Goal: Information Seeking & Learning: Learn about a topic

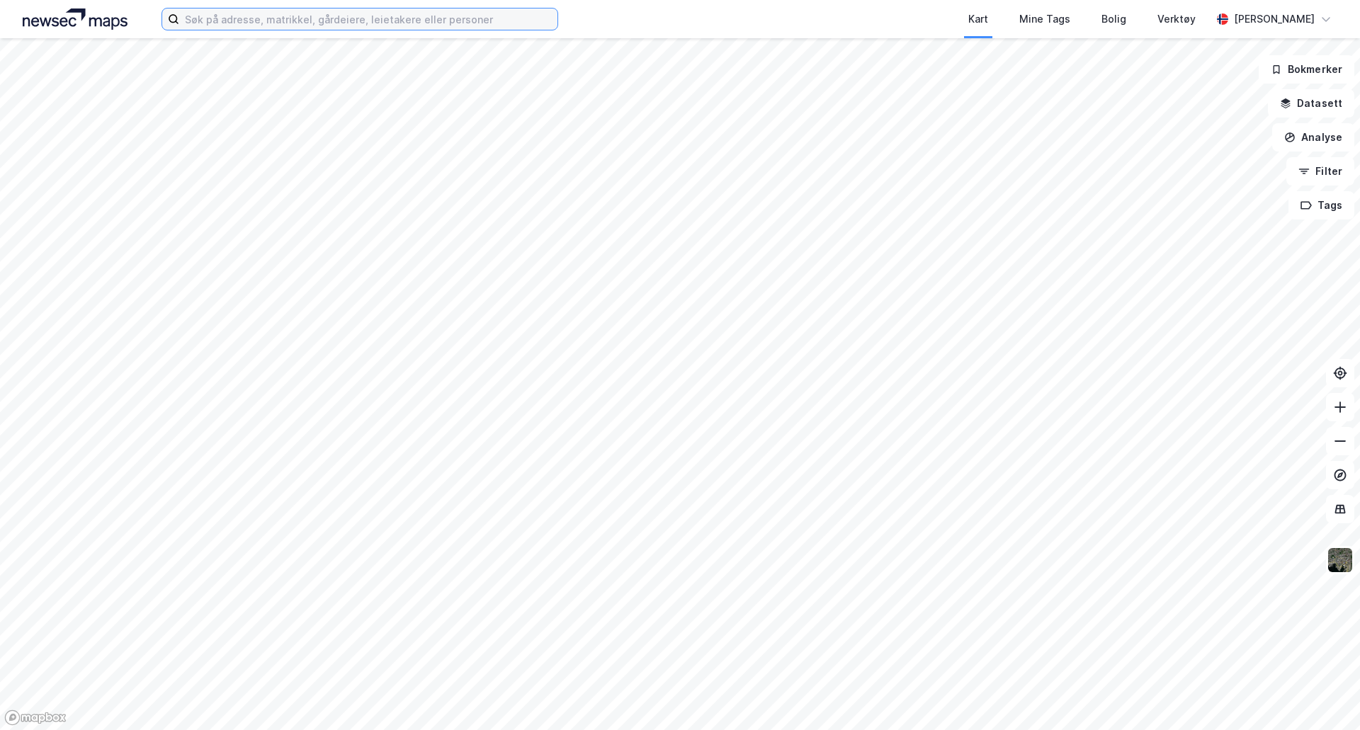
click at [251, 19] on input at bounding box center [368, 19] width 378 height 21
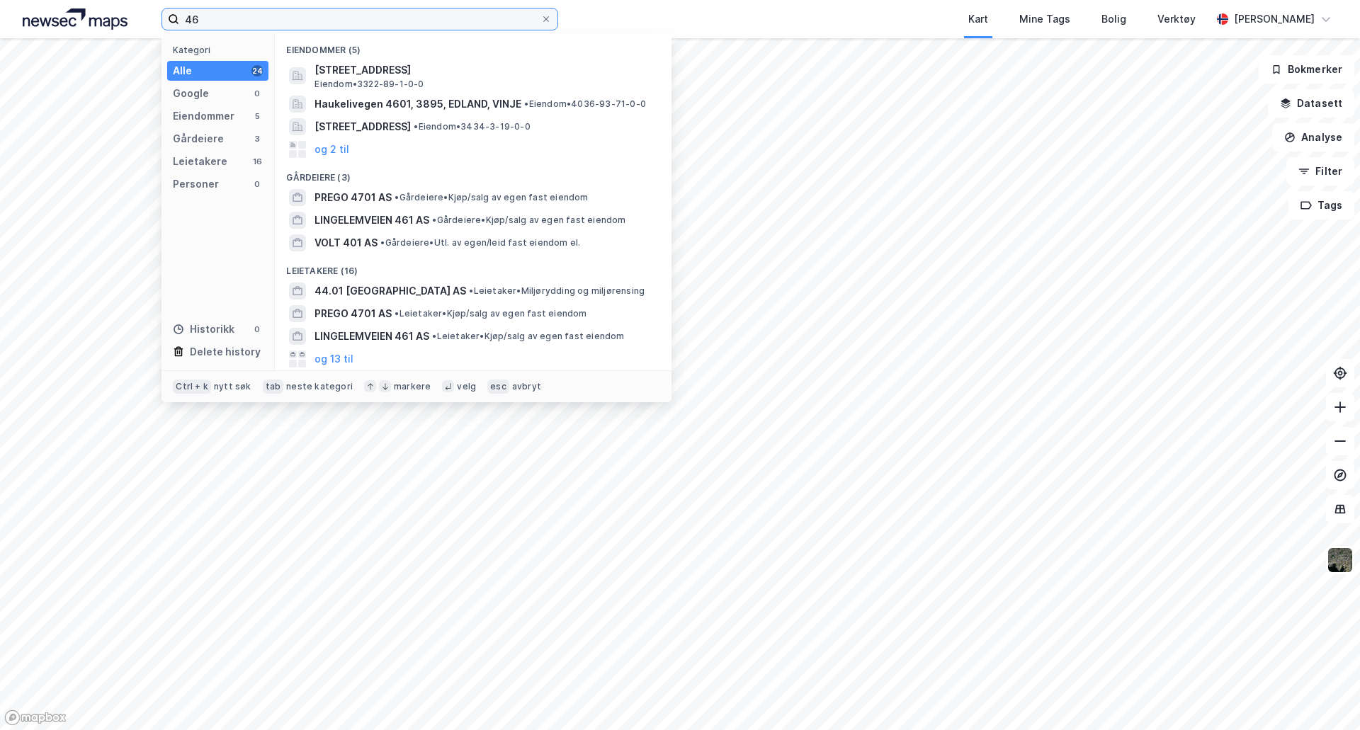
type input "4"
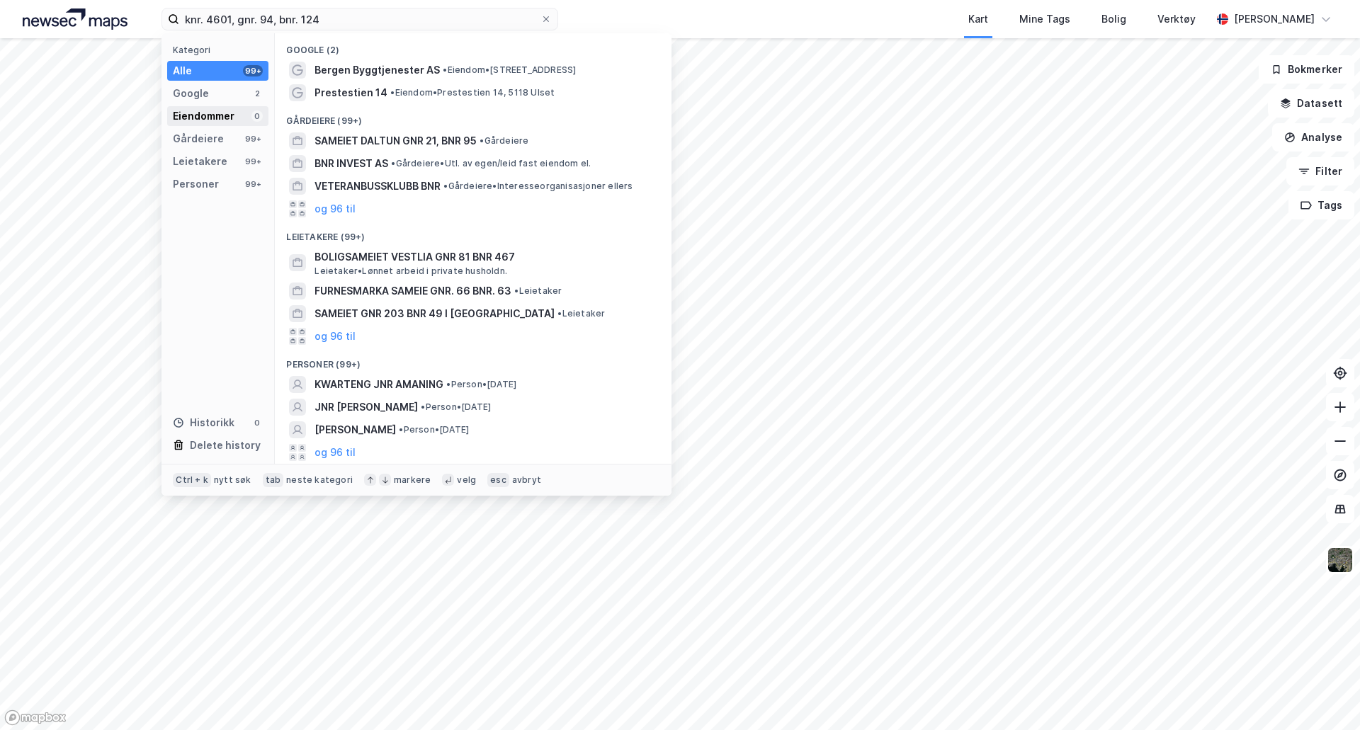
click at [211, 106] on div "Eiendommer 0" at bounding box center [217, 116] width 101 height 20
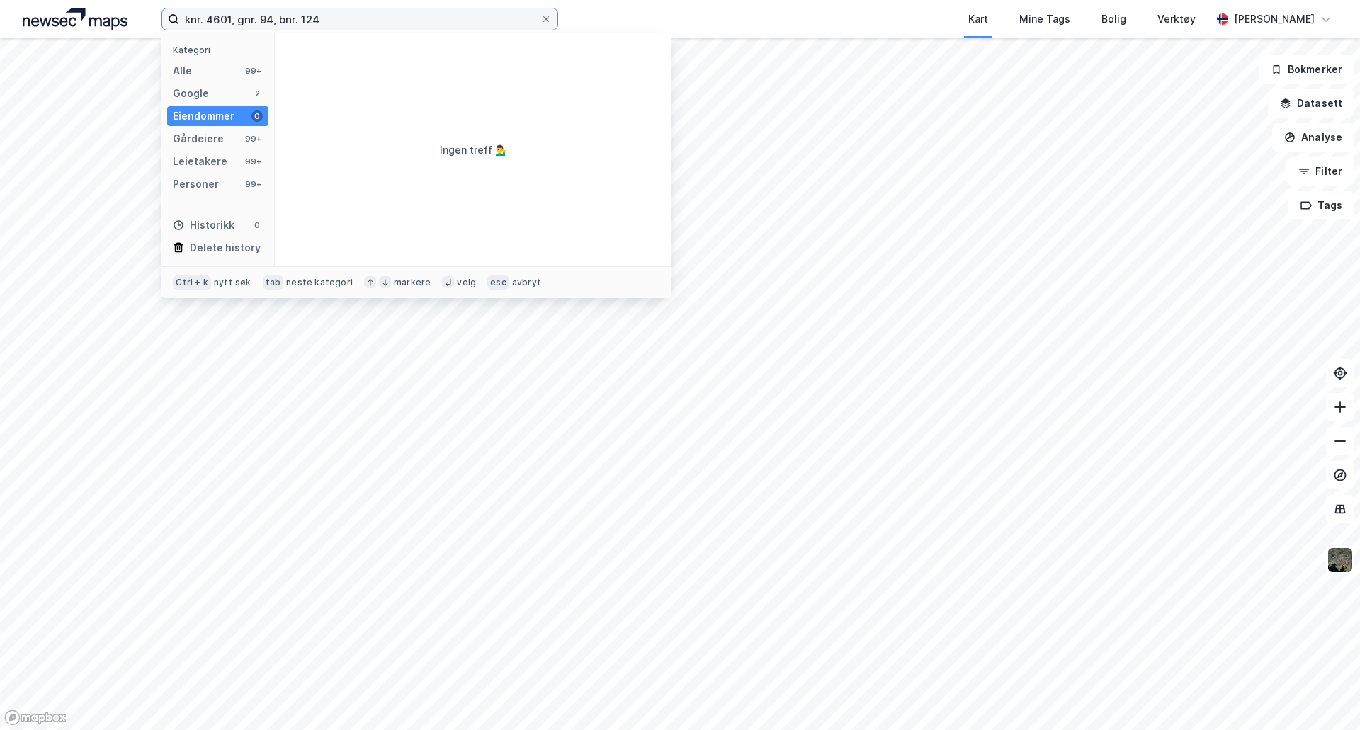
drag, startPoint x: 233, startPoint y: 18, endPoint x: 4, endPoint y: 12, distance: 228.9
click at [6, 12] on div "knr. 4601, gnr. 94, bnr. 124 Kategori Alle 99+ Google 2 Eiendommer 0 Gårdeiere …" at bounding box center [680, 19] width 1360 height 38
drag, startPoint x: 287, startPoint y: 18, endPoint x: 112, endPoint y: 33, distance: 175.6
click at [113, 33] on div "gnr. 94, bnr. 124 Kategori Alle 99+ Google 0 Eiendommer 0 Gårdeiere 99+ Leietak…" at bounding box center [680, 19] width 1360 height 38
type input "4601/94/124"
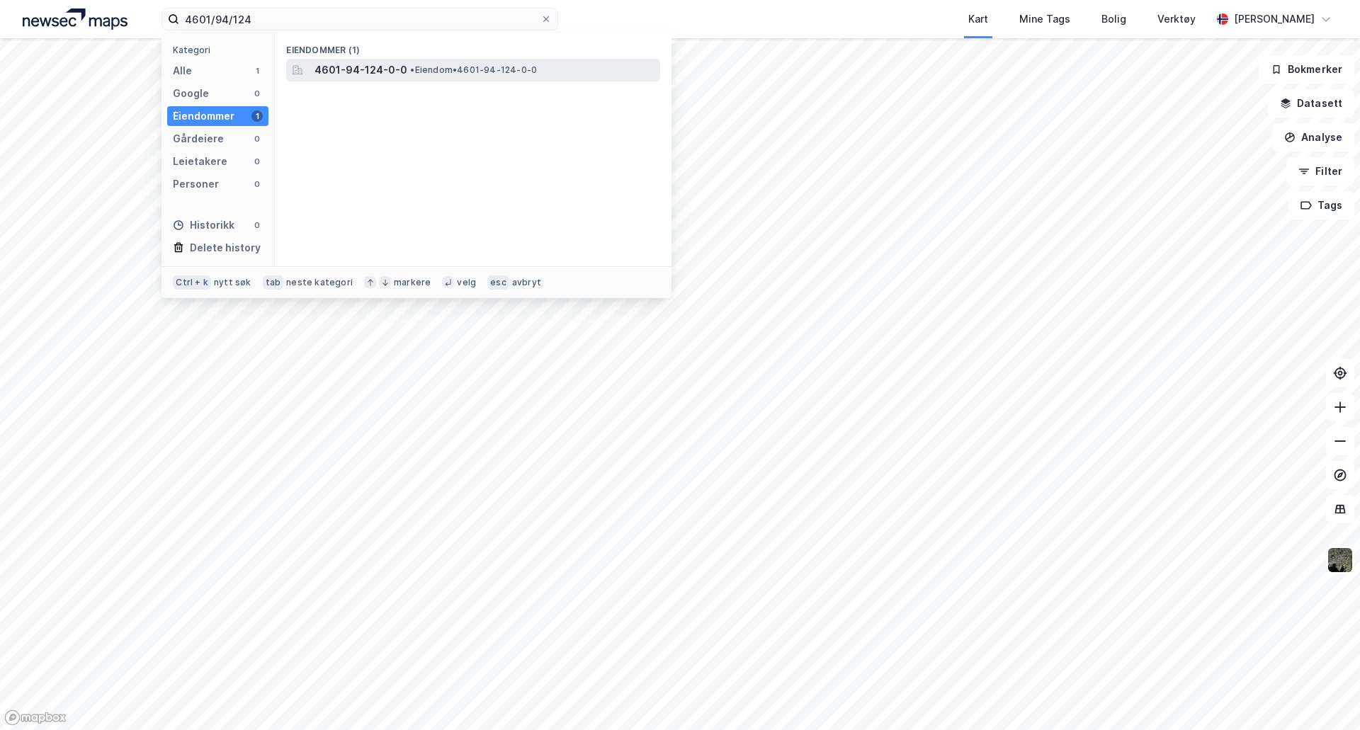
click at [499, 69] on span "• Eiendom • 4601-94-124-0-0" at bounding box center [473, 69] width 127 height 11
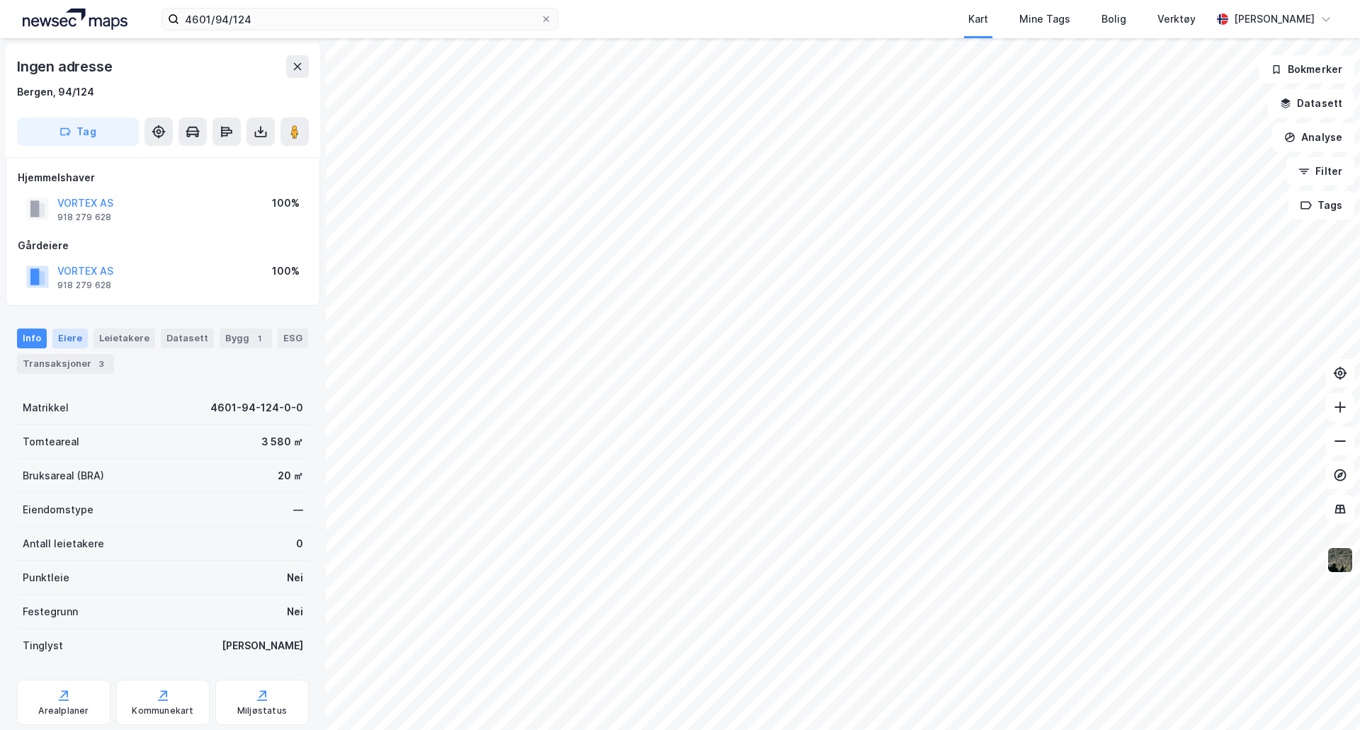
click at [65, 332] on div "Eiere" at bounding box center [69, 339] width 35 height 20
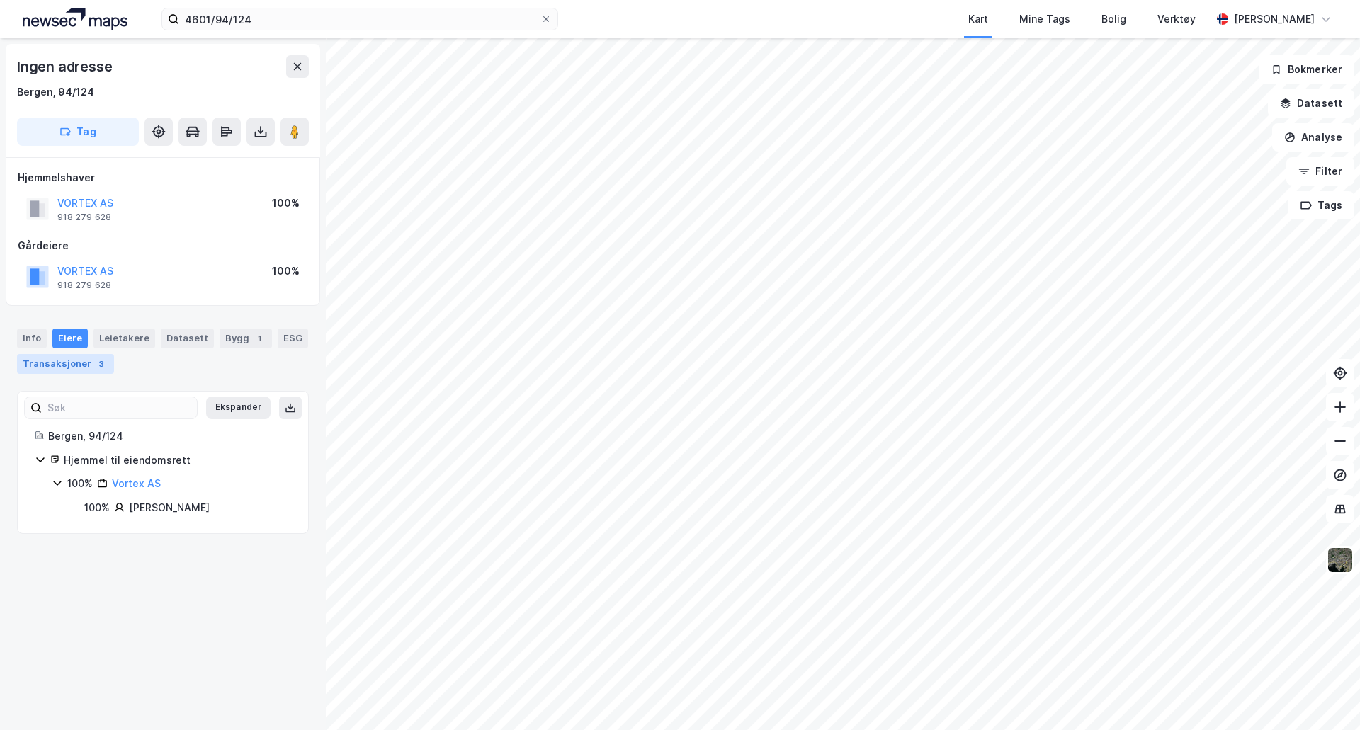
click at [79, 365] on div "Transaksjoner 3" at bounding box center [65, 364] width 97 height 20
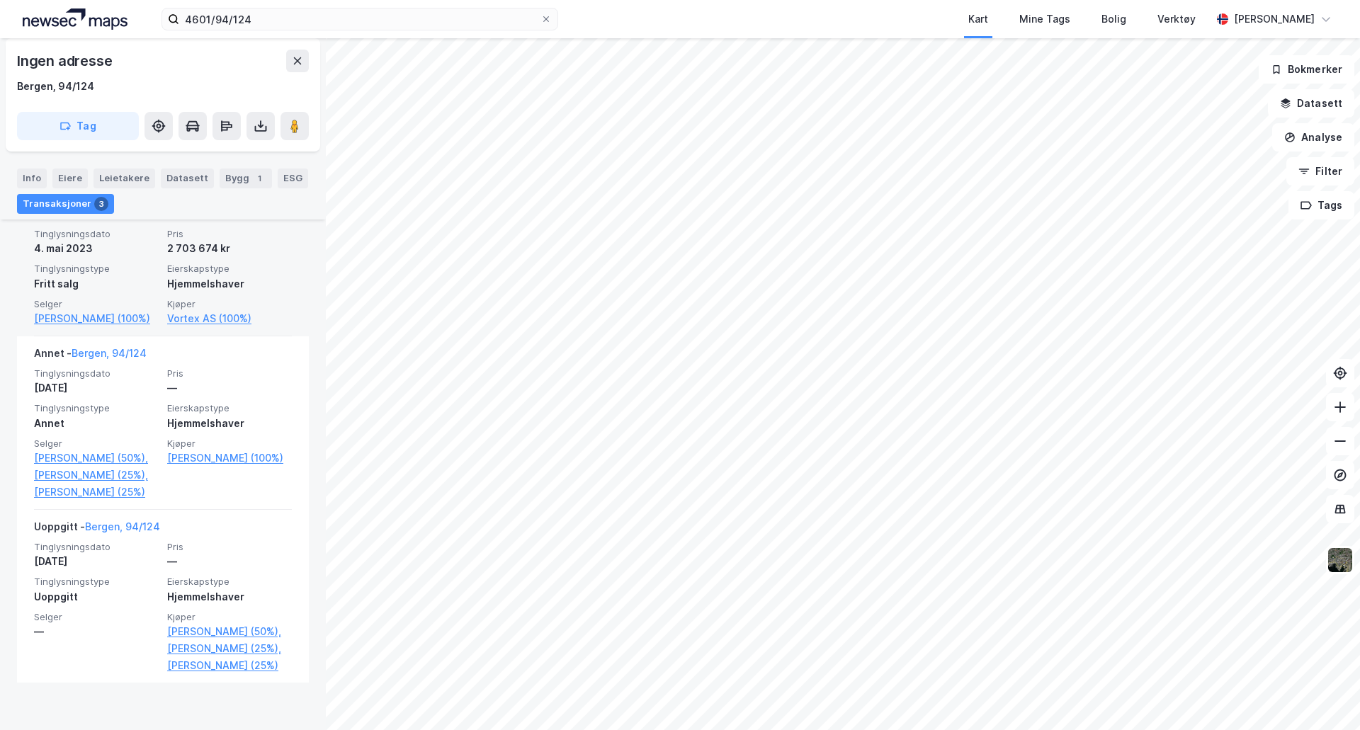
scroll to position [446, 0]
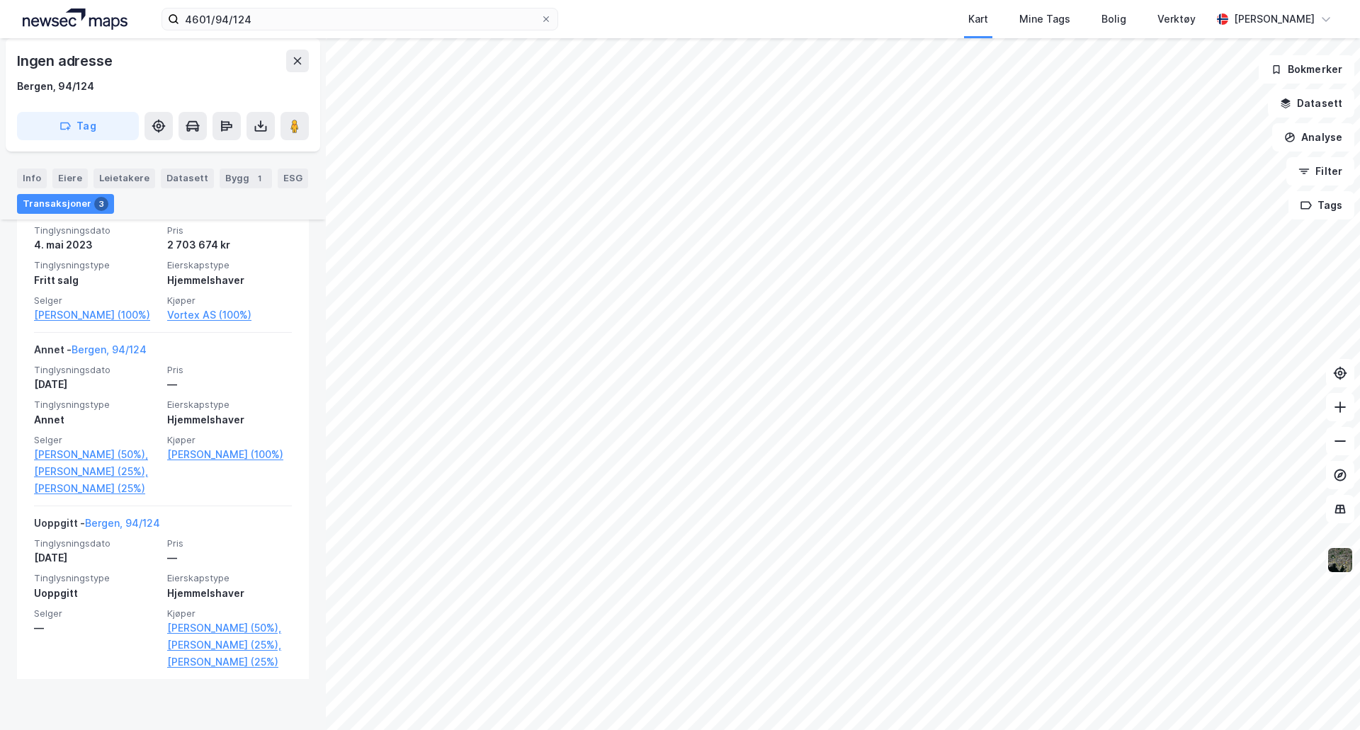
click at [1345, 563] on img at bounding box center [1340, 560] width 27 height 27
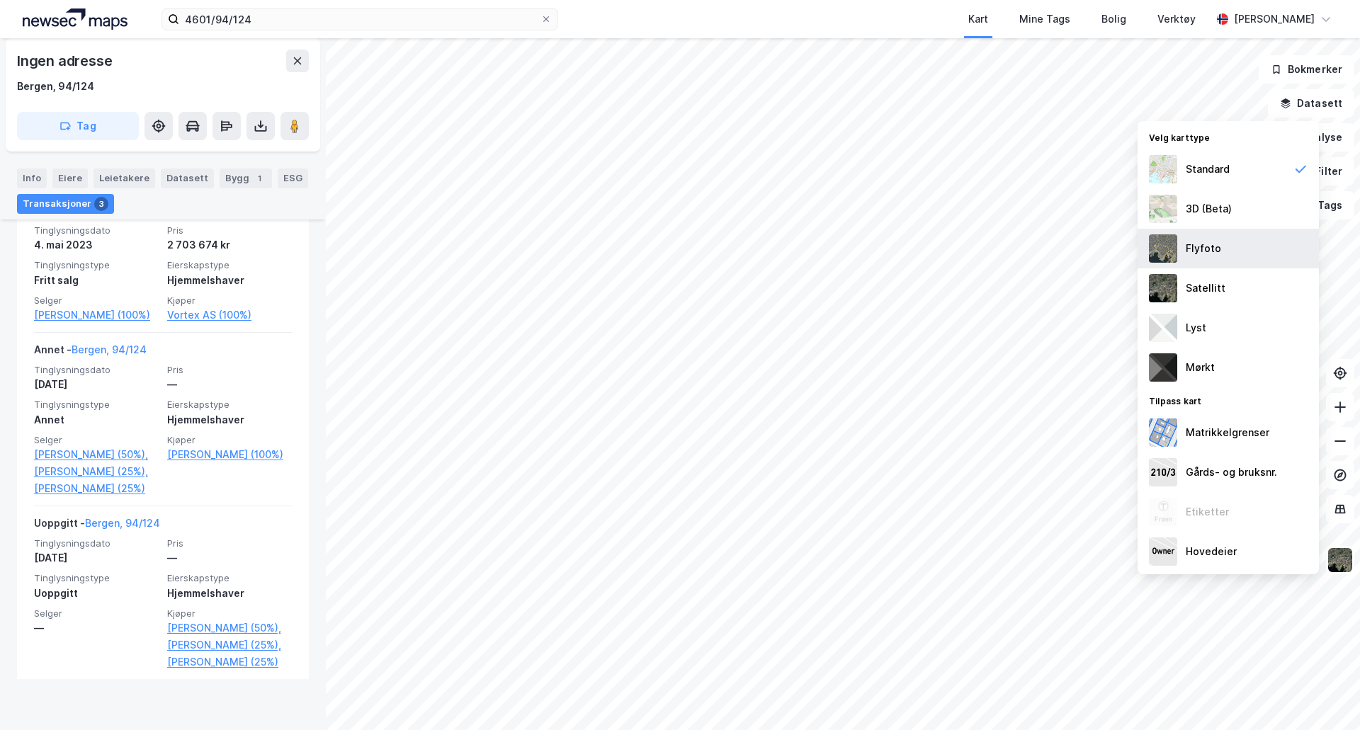
click at [1235, 251] on div "Flyfoto" at bounding box center [1228, 249] width 181 height 40
